Goal: Check status: Check status

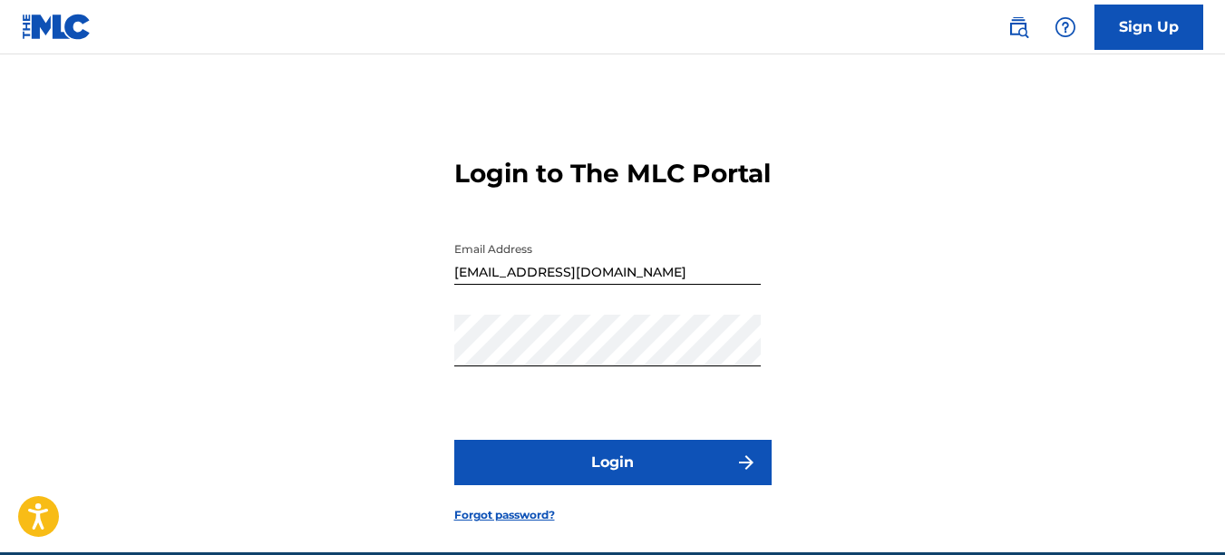
scroll to position [116, 0]
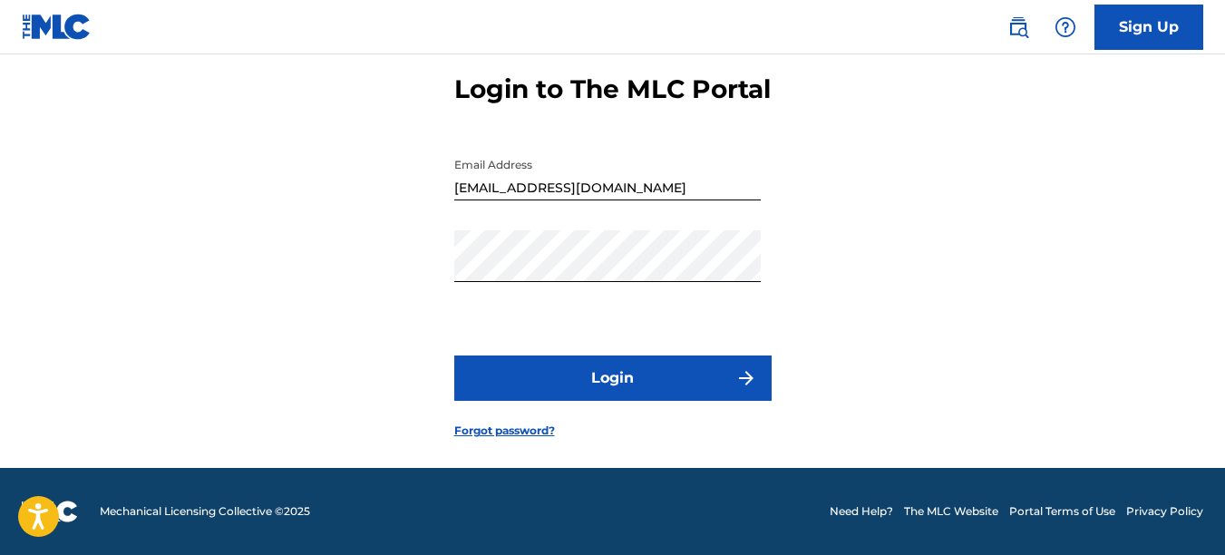
drag, startPoint x: 0, startPoint y: 0, endPoint x: 540, endPoint y: 366, distance: 652.9
click at [540, 366] on button "Login" at bounding box center [612, 377] width 317 height 45
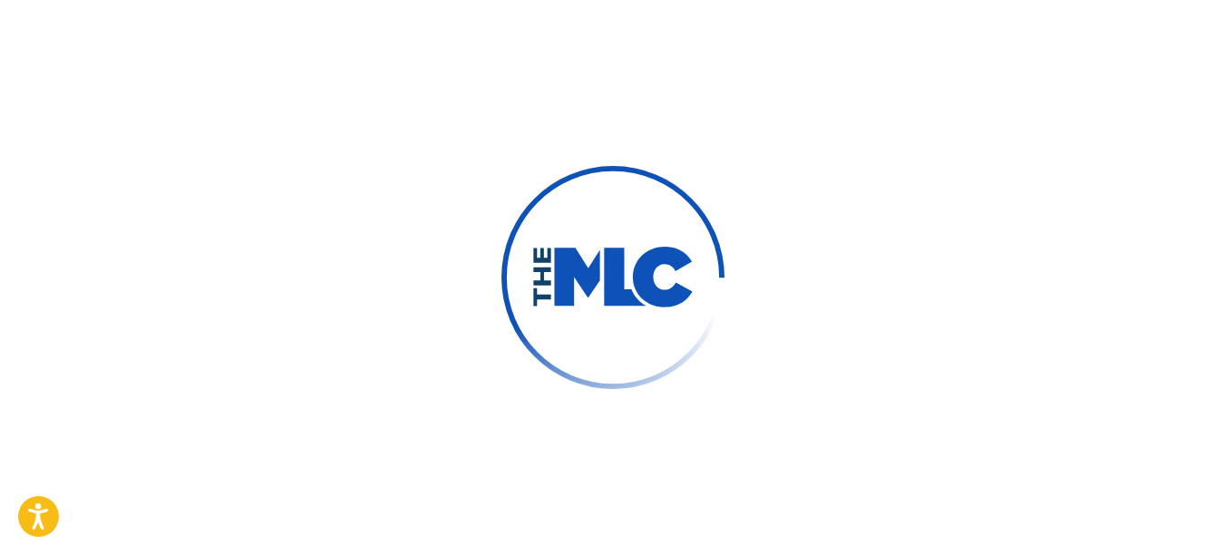
scroll to position [122, 0]
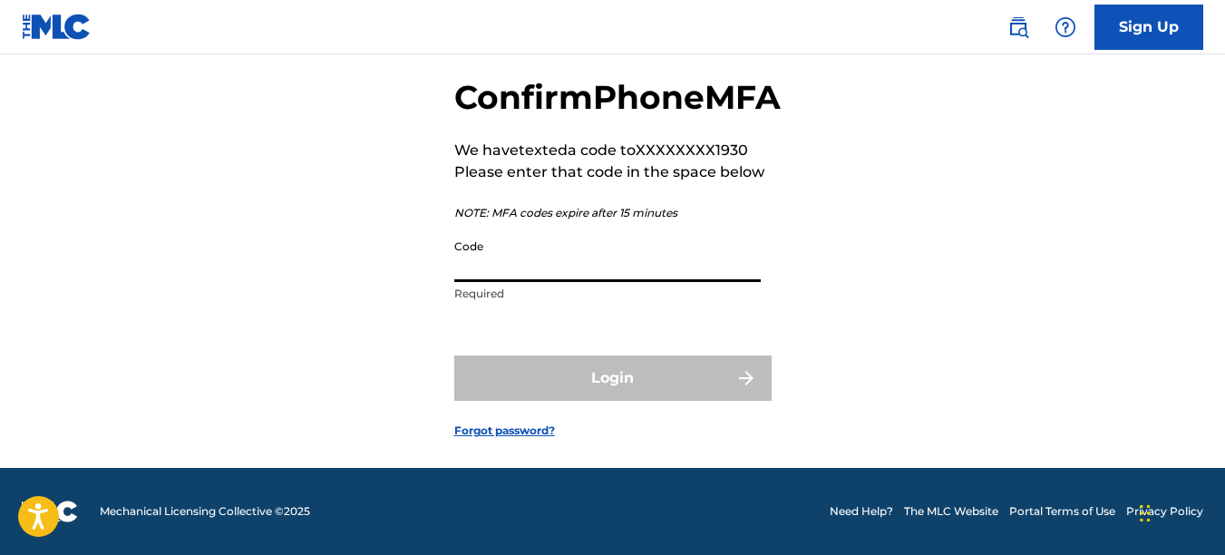
click at [483, 267] on input "Code" at bounding box center [607, 256] width 306 height 52
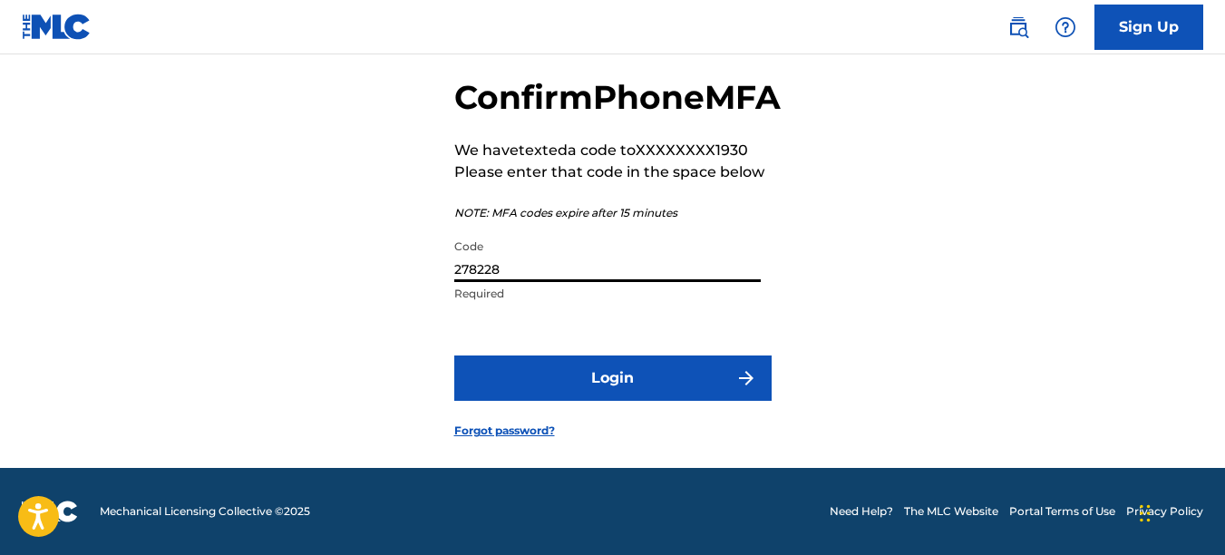
type input "278228"
click at [579, 364] on button "Login" at bounding box center [612, 377] width 317 height 45
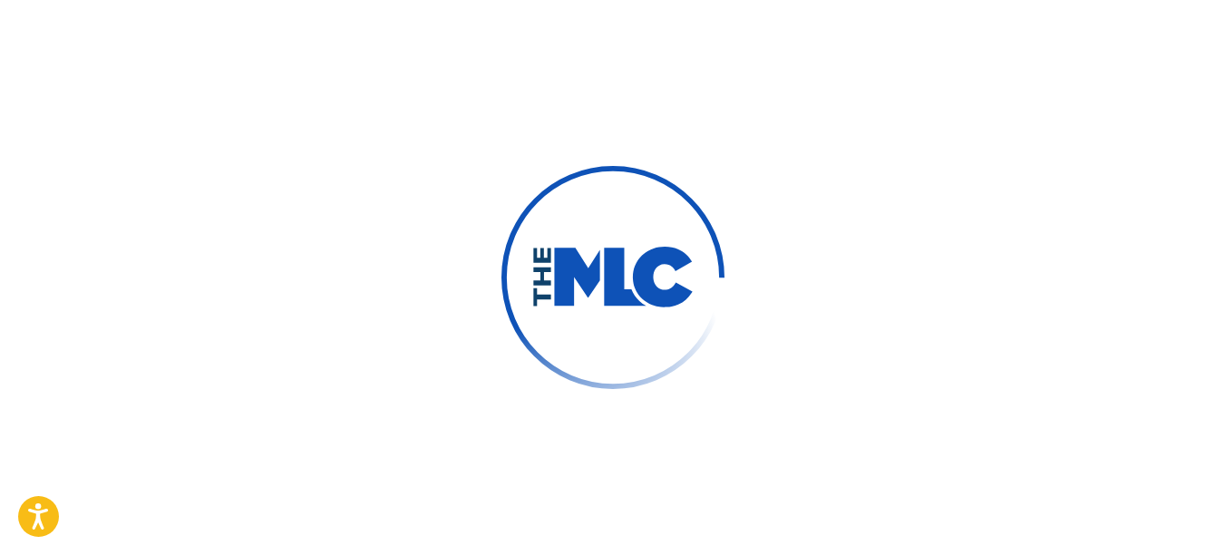
scroll to position [0, 0]
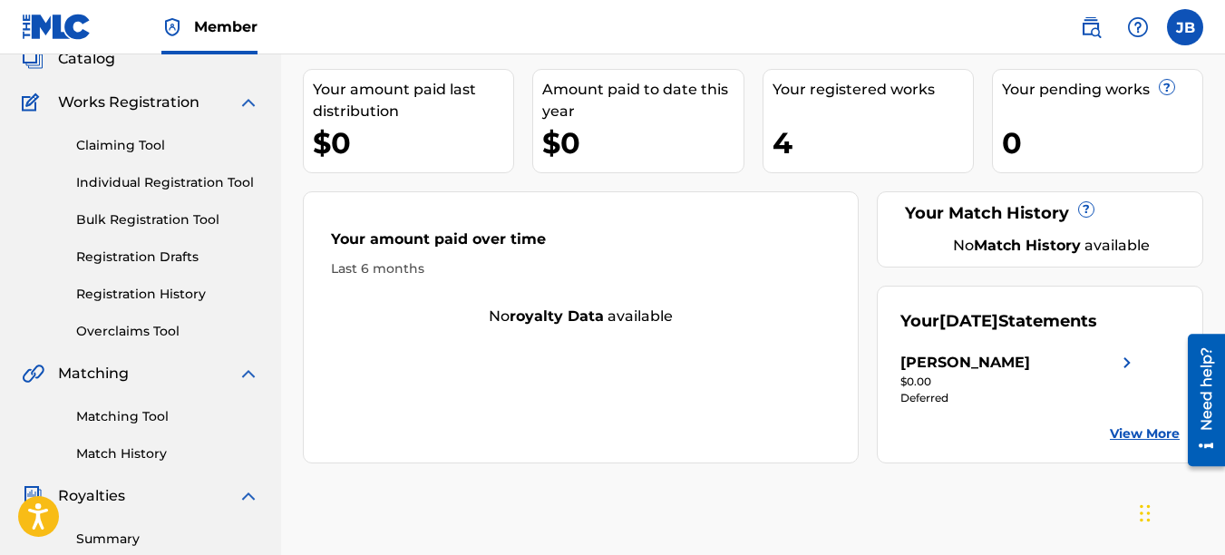
scroll to position [91, 0]
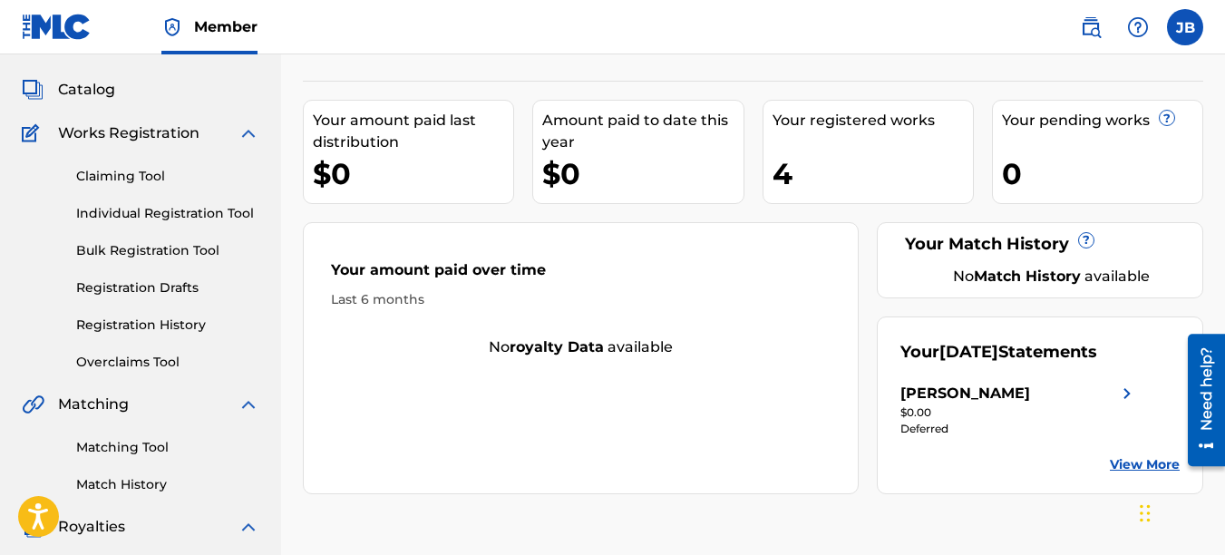
click at [127, 180] on link "Claiming Tool" at bounding box center [167, 176] width 183 height 19
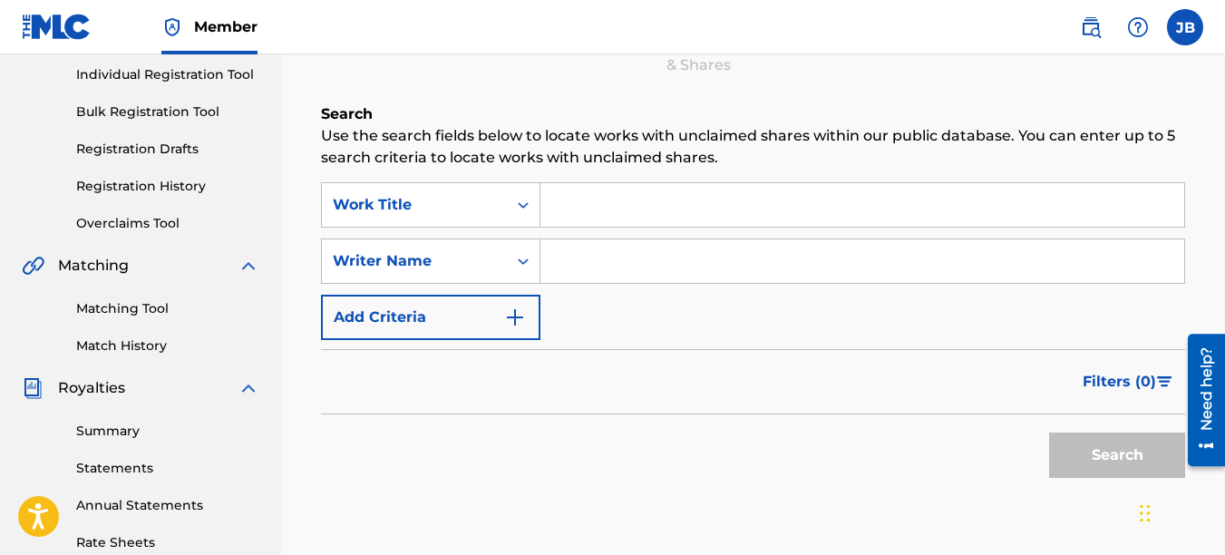
scroll to position [272, 0]
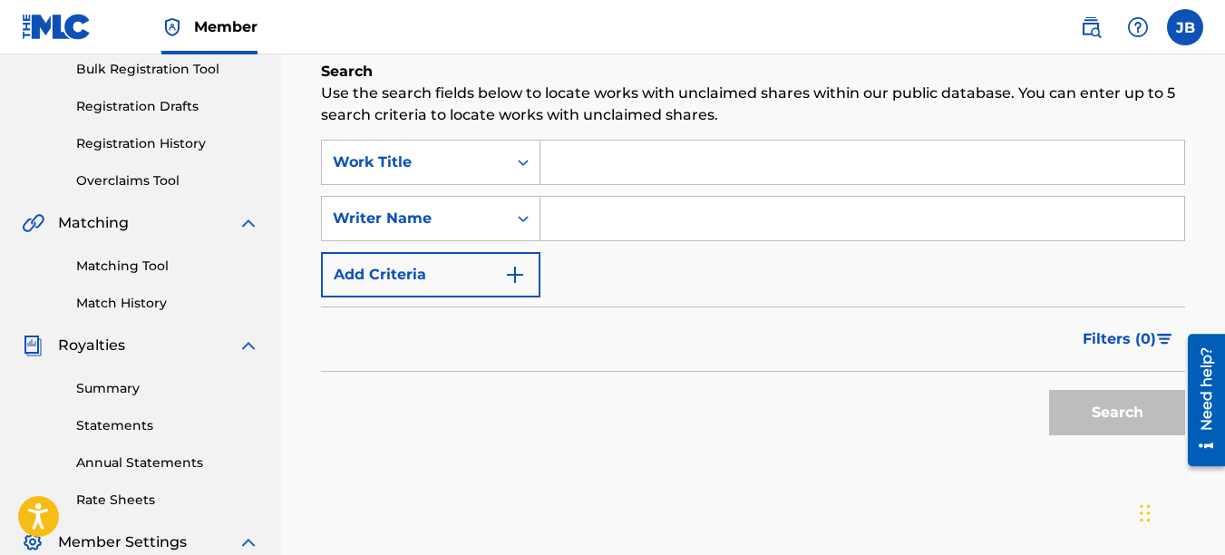
click at [110, 384] on link "Summary" at bounding box center [167, 388] width 183 height 19
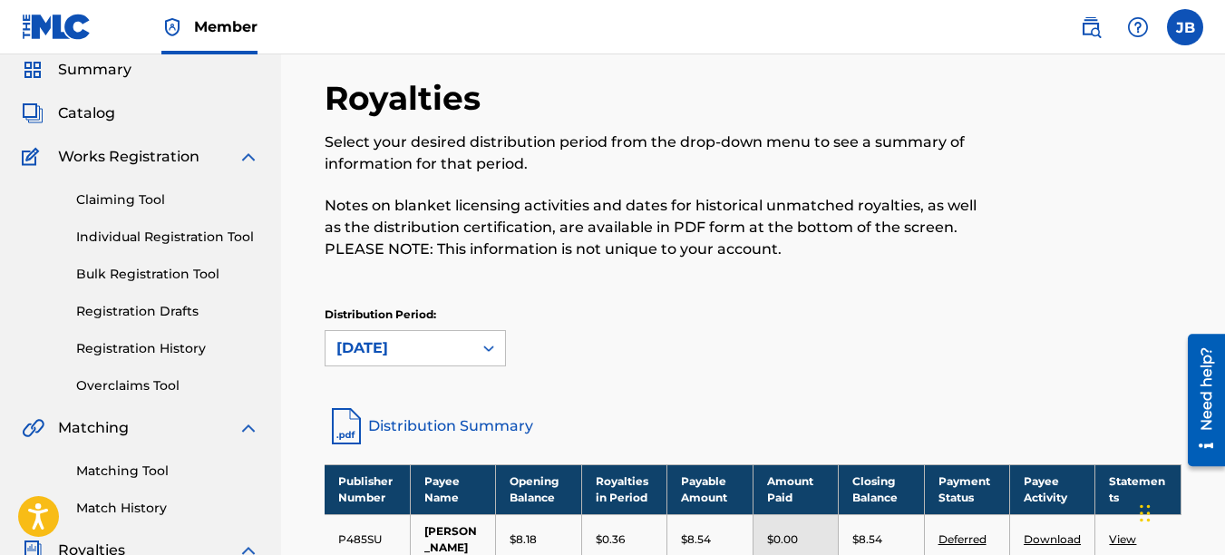
scroll to position [363, 0]
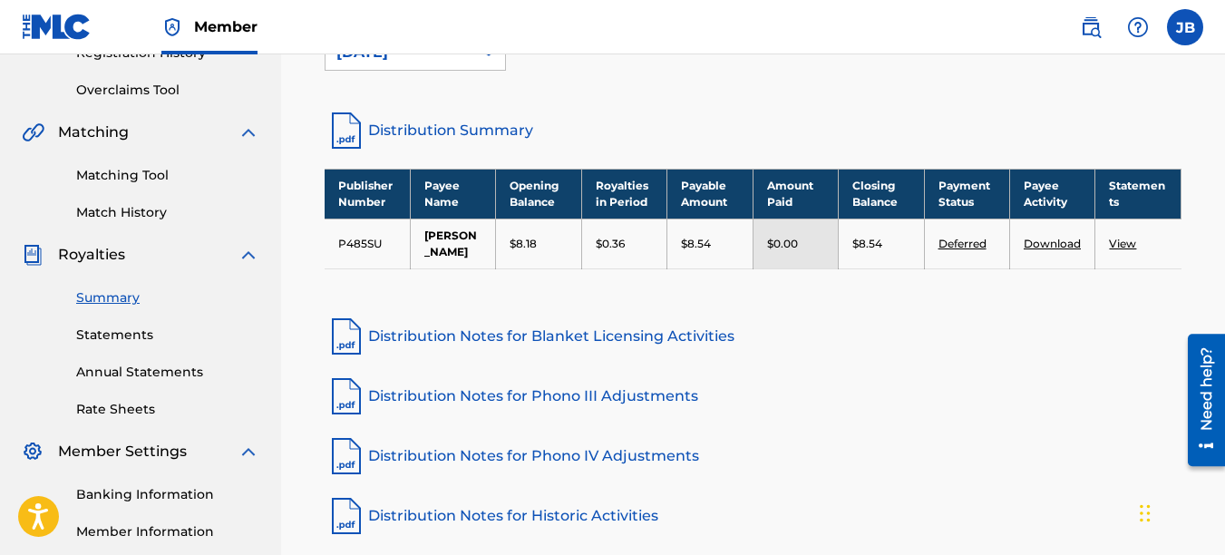
click at [1122, 248] on link "View" at bounding box center [1122, 244] width 27 height 14
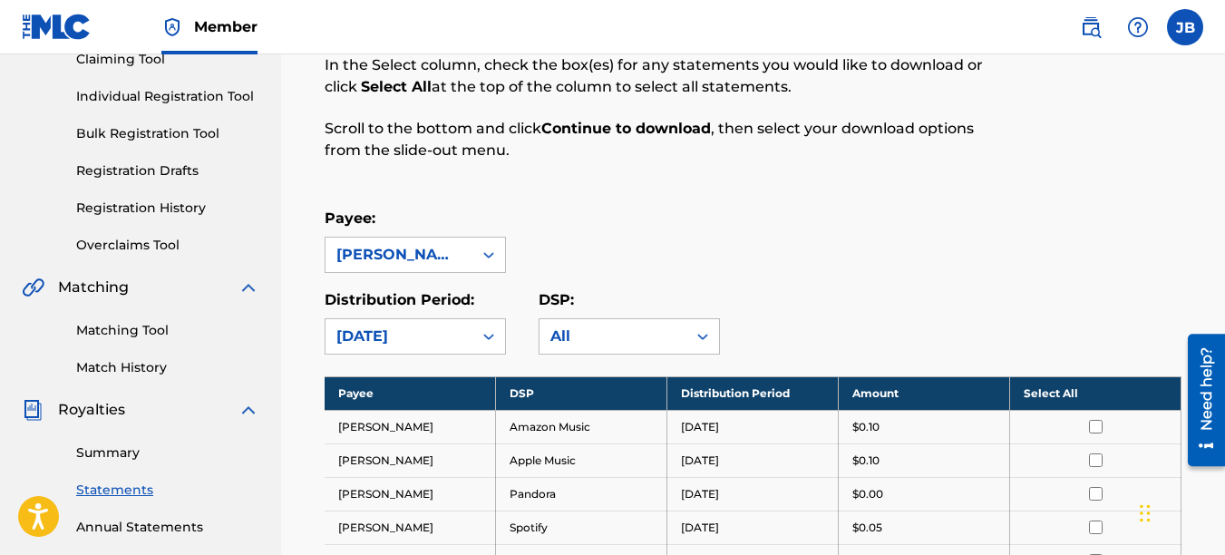
scroll to position [207, 0]
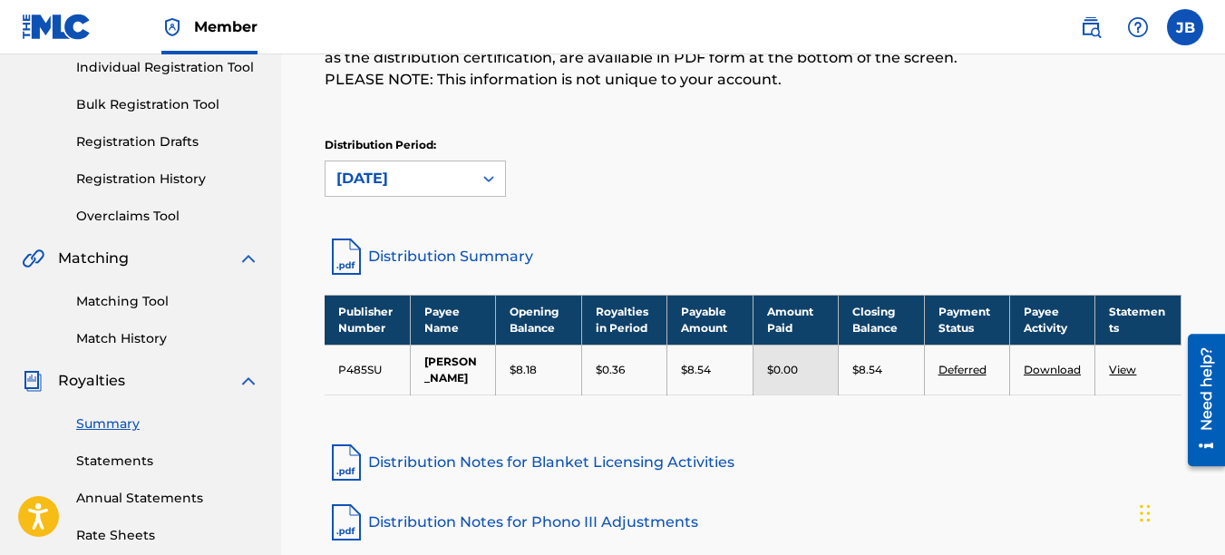
scroll to position [207, 0]
